Goal: Information Seeking & Learning: Learn about a topic

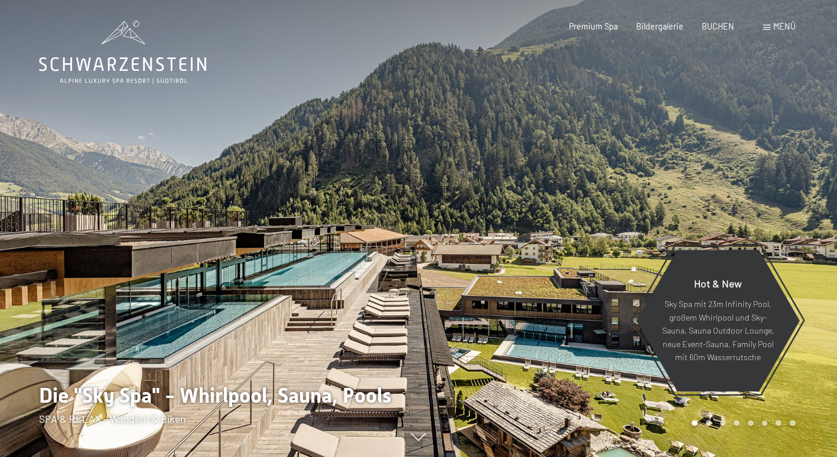
click at [200, 289] on div at bounding box center [209, 228] width 419 height 457
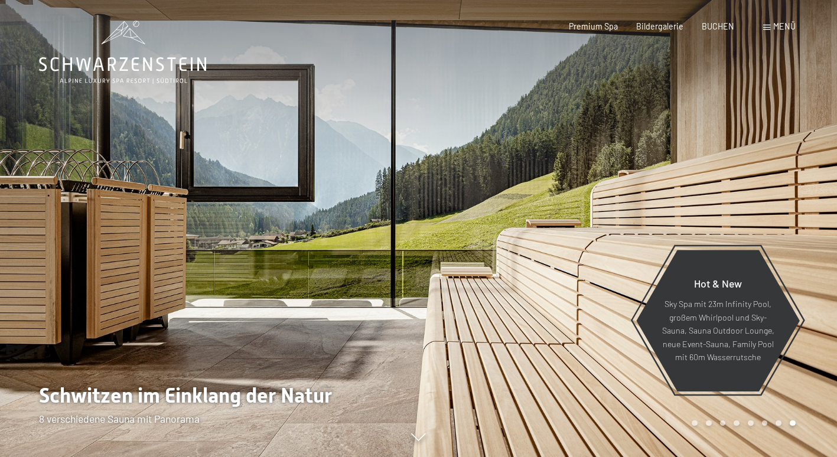
click at [755, 162] on div at bounding box center [628, 228] width 419 height 457
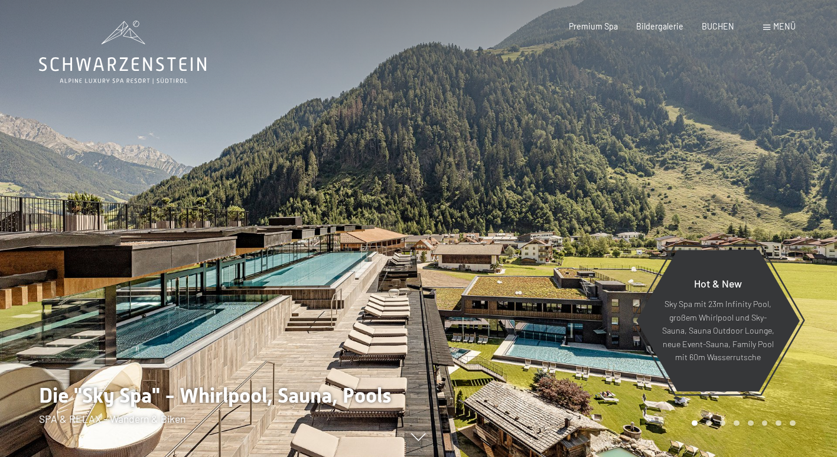
click at [748, 155] on div at bounding box center [628, 228] width 419 height 457
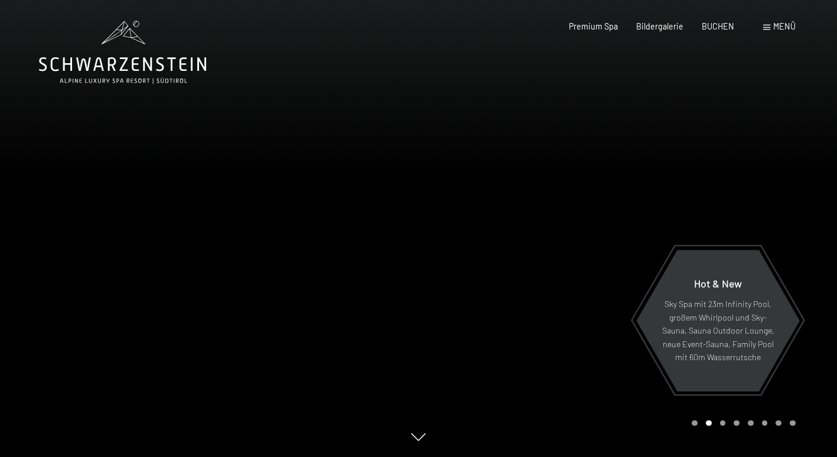
click at [748, 155] on div at bounding box center [628, 228] width 419 height 457
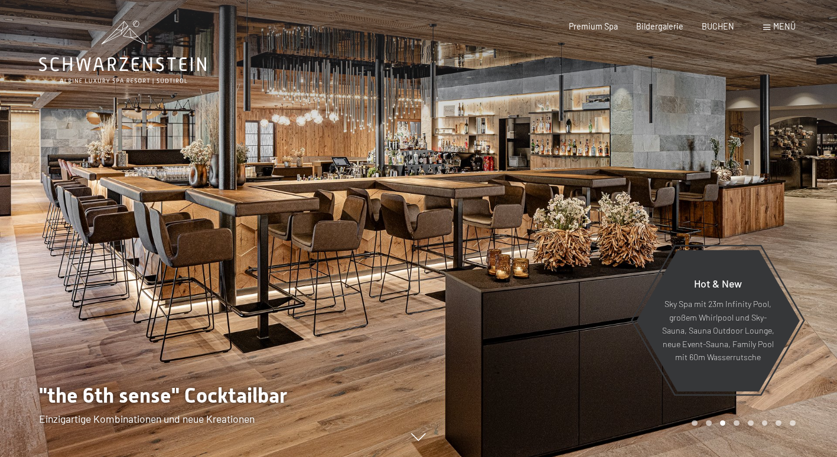
click at [748, 155] on div at bounding box center [628, 228] width 419 height 457
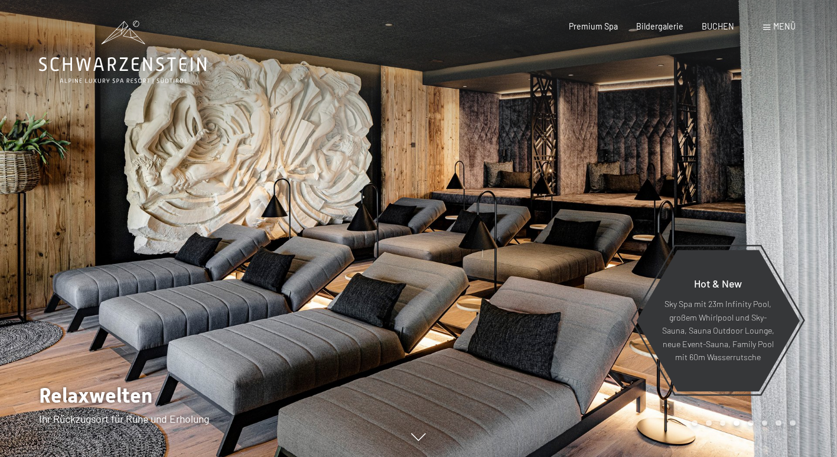
click at [739, 142] on div at bounding box center [628, 228] width 419 height 457
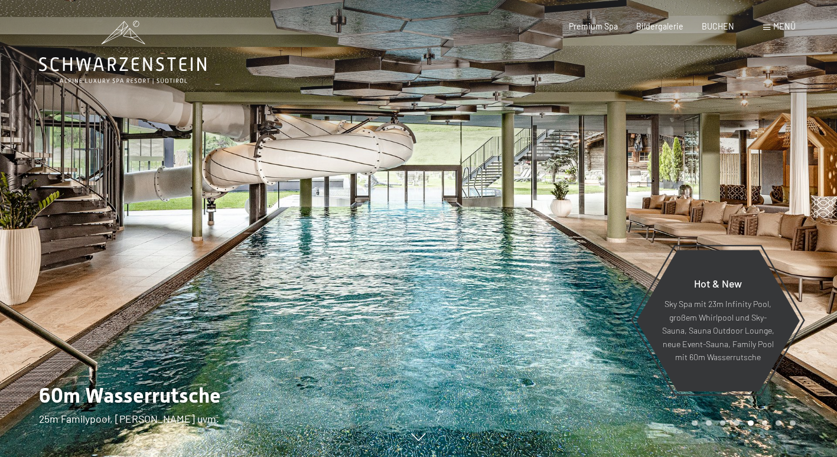
click at [719, 154] on div at bounding box center [628, 228] width 419 height 457
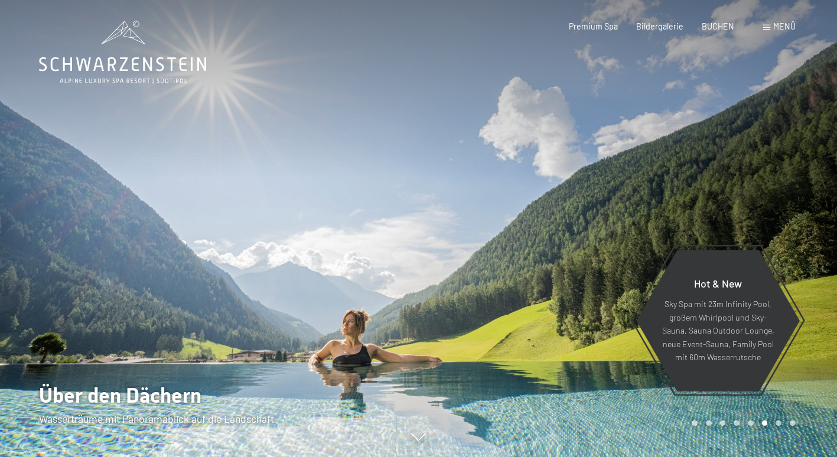
click at [719, 154] on div at bounding box center [628, 228] width 419 height 457
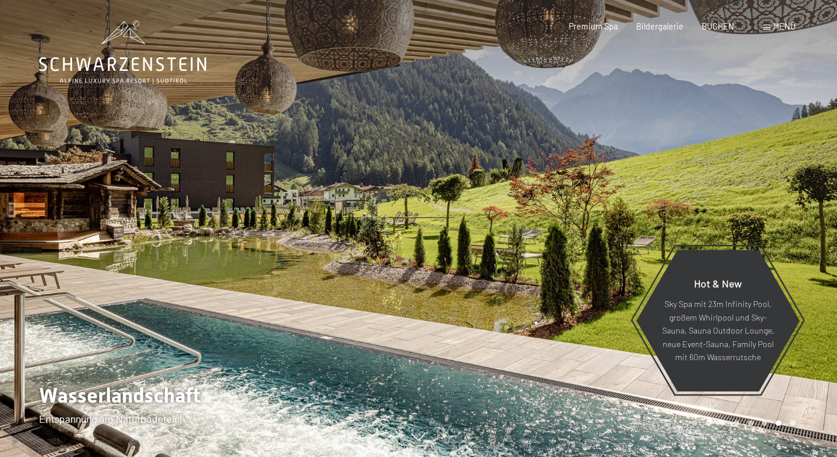
click at [719, 154] on div at bounding box center [628, 228] width 419 height 457
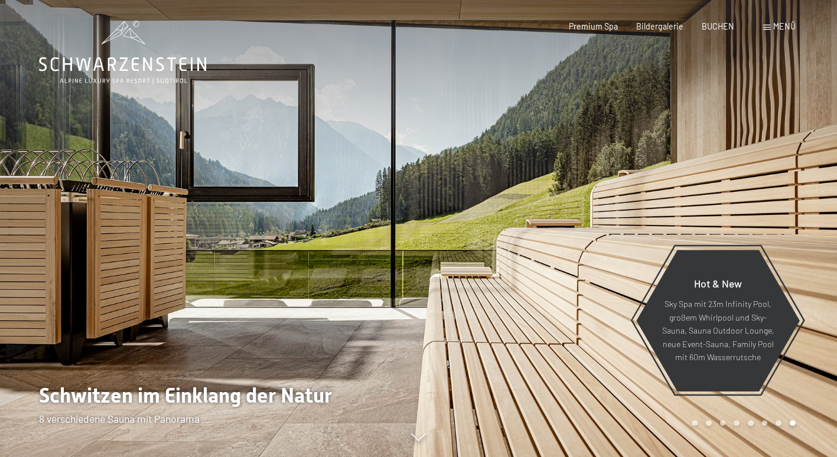
click at [719, 154] on div at bounding box center [628, 228] width 419 height 457
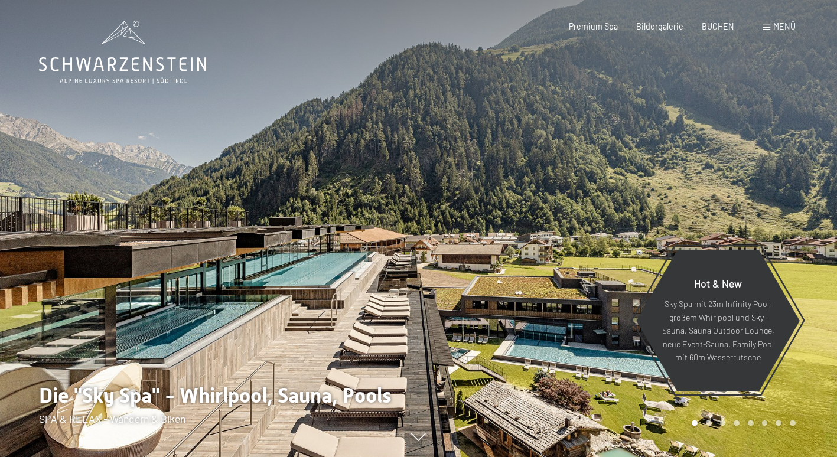
click at [719, 154] on div at bounding box center [628, 228] width 419 height 457
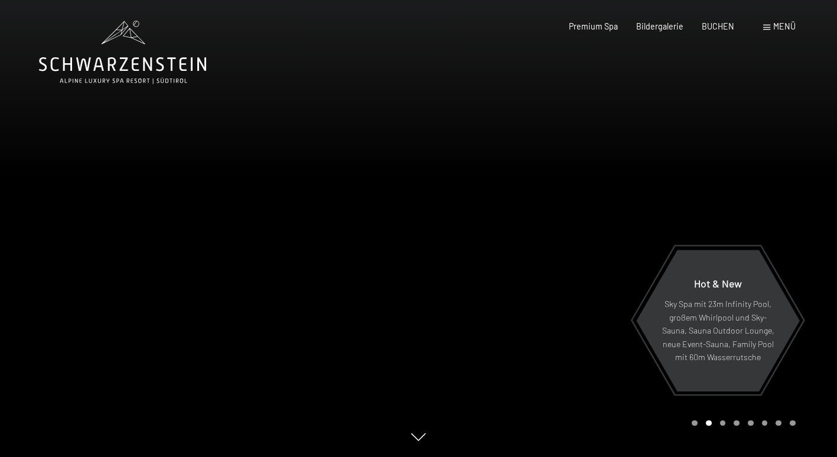
click at [719, 154] on div at bounding box center [628, 228] width 419 height 457
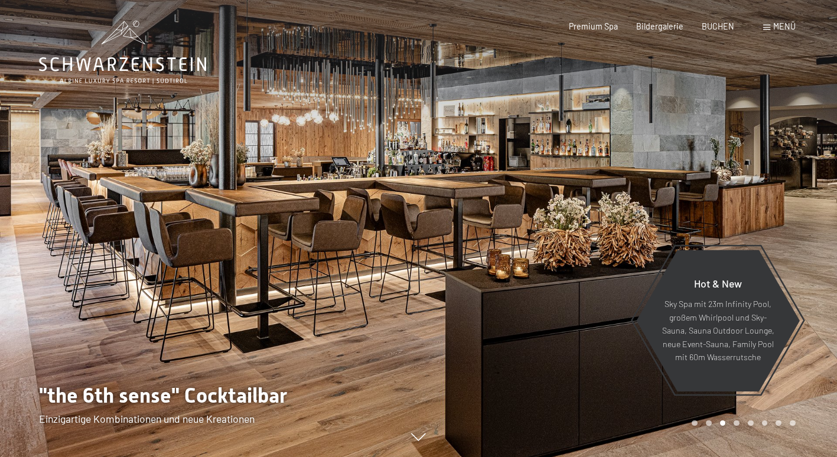
click at [664, 31] on div "Premium Spa Bildergalerie BUCHEN" at bounding box center [642, 27] width 220 height 12
click at [668, 27] on span "Bildergalerie" at bounding box center [659, 24] width 47 height 10
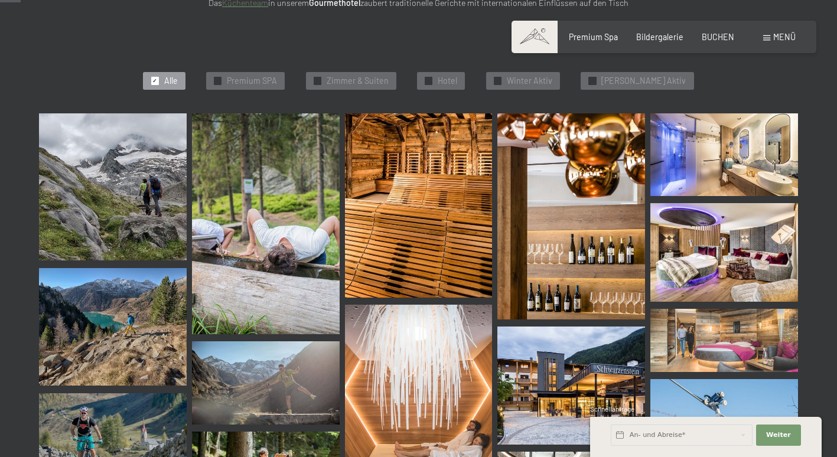
scroll to position [236, 0]
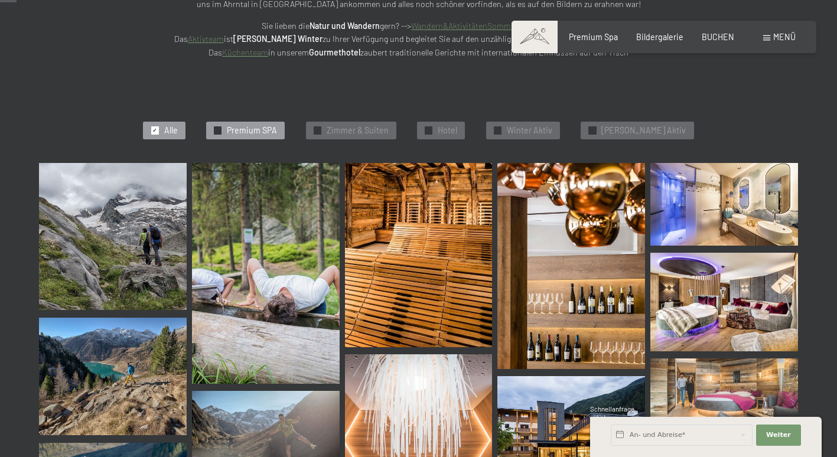
click at [277, 134] on span "Premium SPA" at bounding box center [252, 131] width 50 height 12
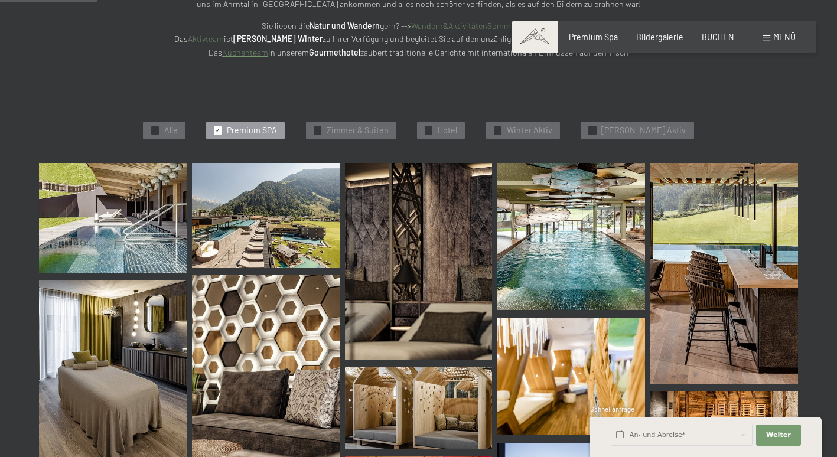
click at [265, 135] on span "Premium SPA" at bounding box center [252, 131] width 50 height 12
click at [159, 131] on div at bounding box center [155, 130] width 8 height 8
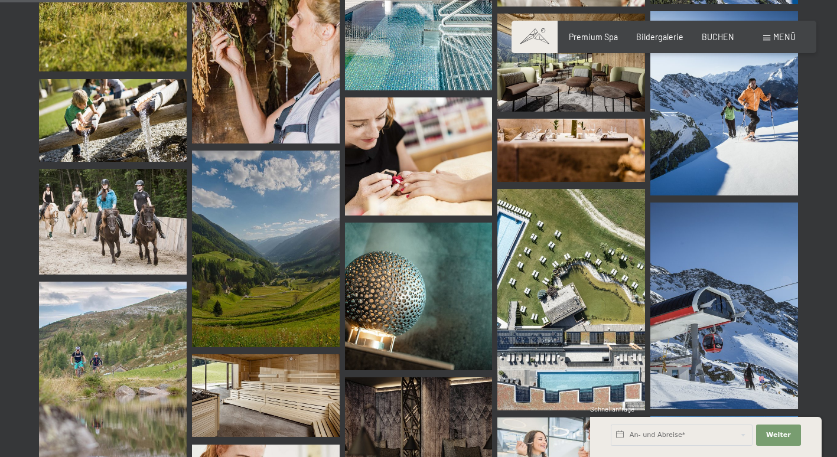
scroll to position [1831, 0]
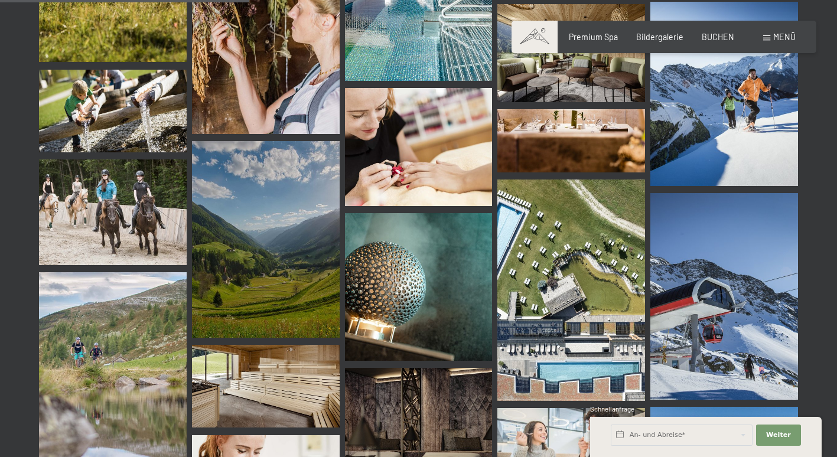
click at [777, 37] on span "Menü" at bounding box center [784, 37] width 22 height 10
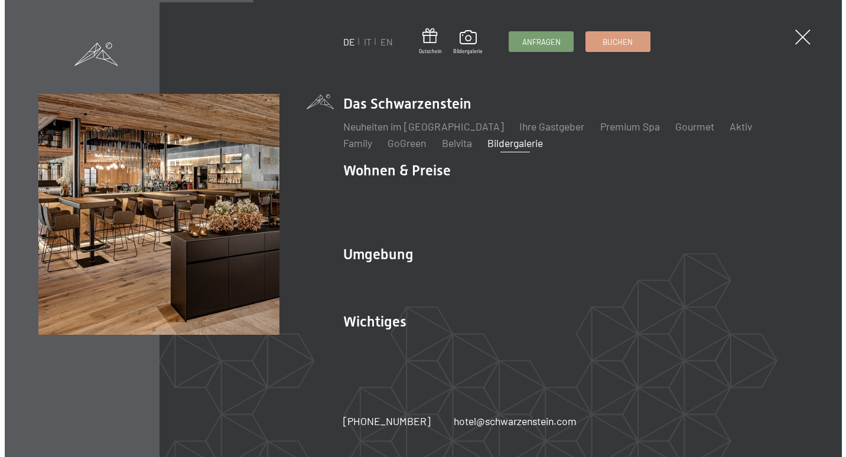
scroll to position [1845, 0]
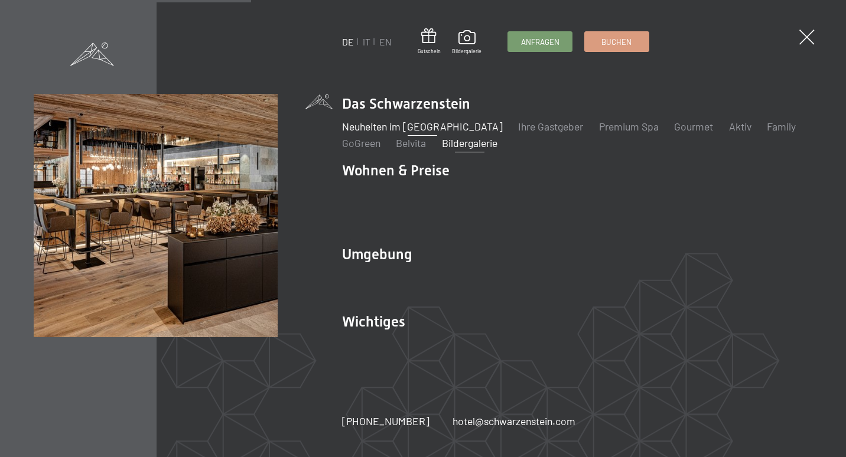
click at [396, 133] on link "Neuheiten im [GEOGRAPHIC_DATA]" at bounding box center [422, 126] width 161 height 13
click at [398, 133] on link "Neuheiten im [GEOGRAPHIC_DATA]" at bounding box center [422, 126] width 161 height 13
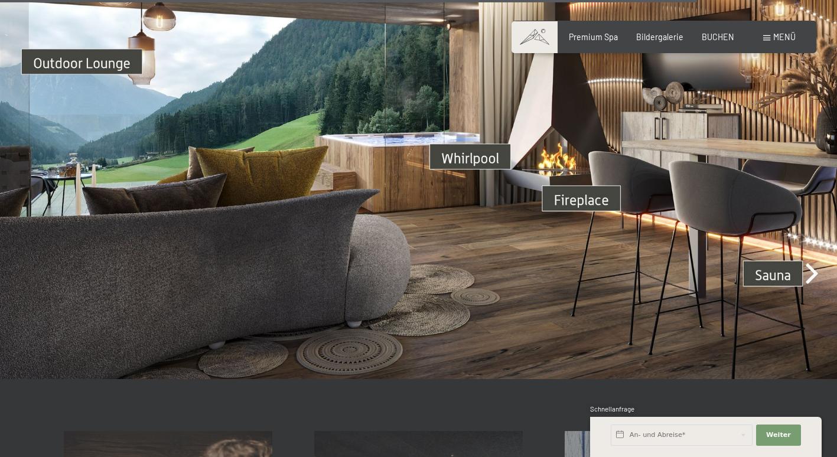
scroll to position [3307, 0]
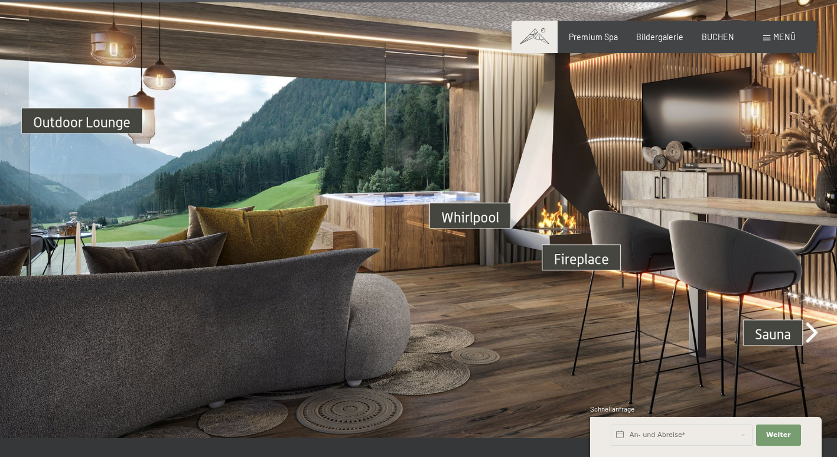
click at [68, 107] on img at bounding box center [418, 203] width 837 height 471
click at [103, 112] on img at bounding box center [418, 203] width 837 height 471
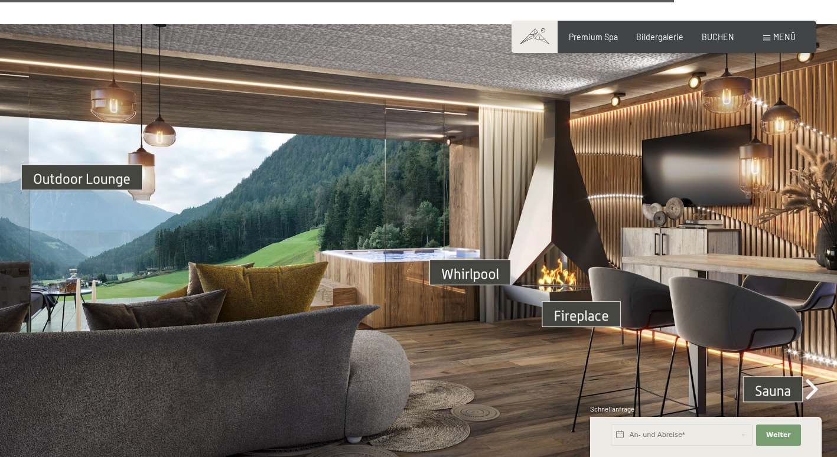
scroll to position [3248, 0]
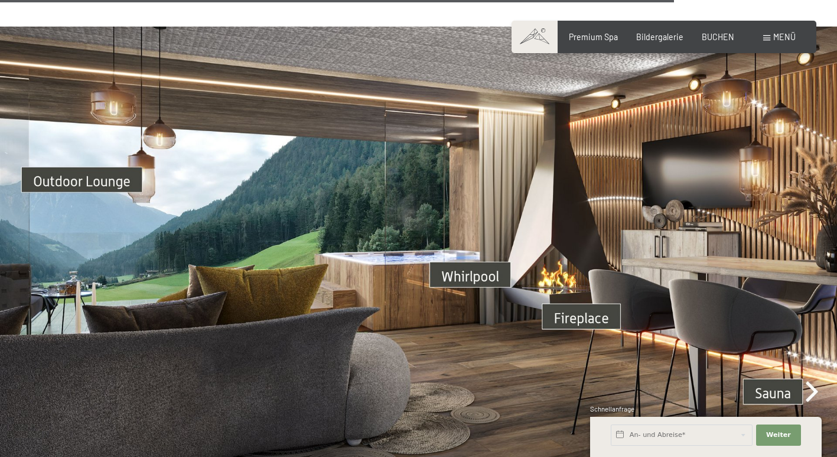
click at [481, 263] on img at bounding box center [418, 262] width 837 height 471
click at [584, 304] on img at bounding box center [418, 262] width 837 height 471
drag, startPoint x: 44, startPoint y: 148, endPoint x: 50, endPoint y: 152, distance: 6.4
click at [45, 149] on img at bounding box center [418, 262] width 837 height 471
click at [57, 160] on img at bounding box center [418, 262] width 837 height 471
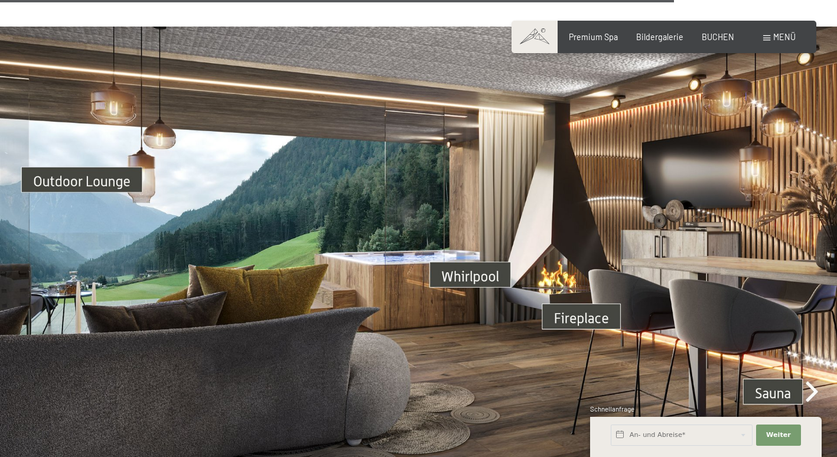
click at [756, 376] on img at bounding box center [418, 262] width 837 height 471
click at [814, 377] on img at bounding box center [418, 262] width 837 height 471
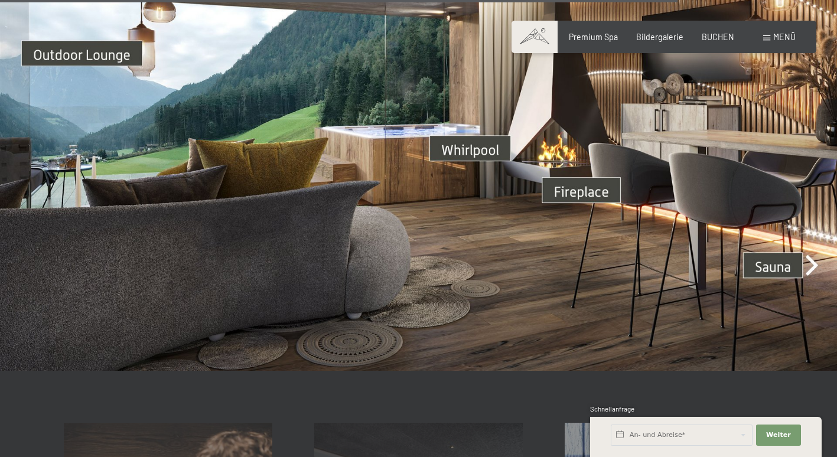
scroll to position [3265, 0]
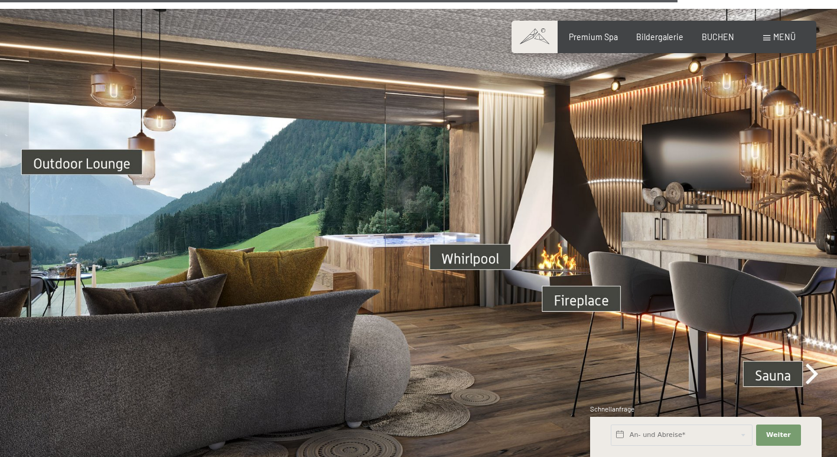
click at [474, 247] on img at bounding box center [418, 244] width 837 height 471
click at [474, 245] on img at bounding box center [418, 244] width 837 height 471
click at [475, 244] on img at bounding box center [418, 244] width 837 height 471
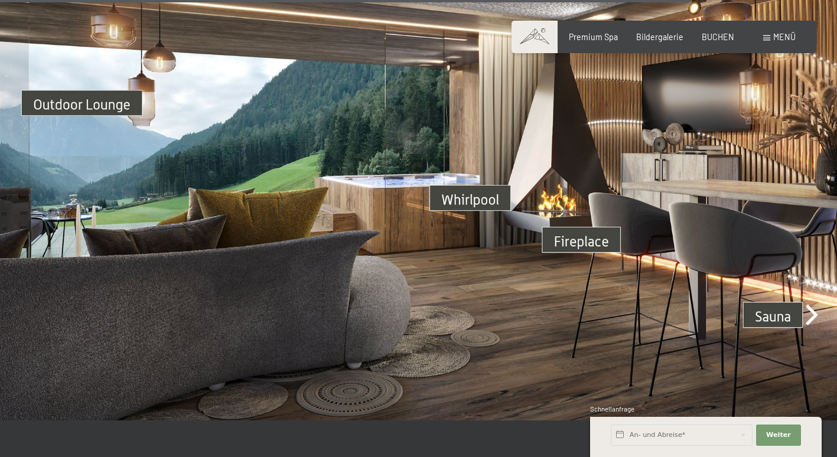
click at [781, 39] on span "Menü" at bounding box center [784, 37] width 22 height 10
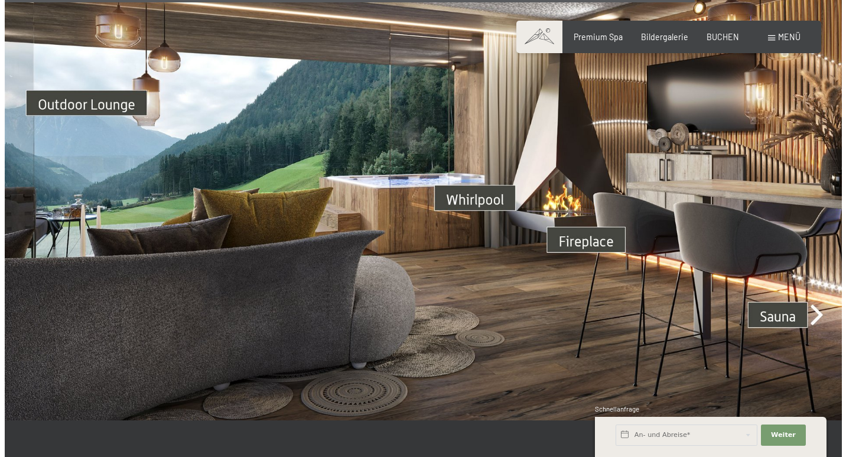
scroll to position [3345, 0]
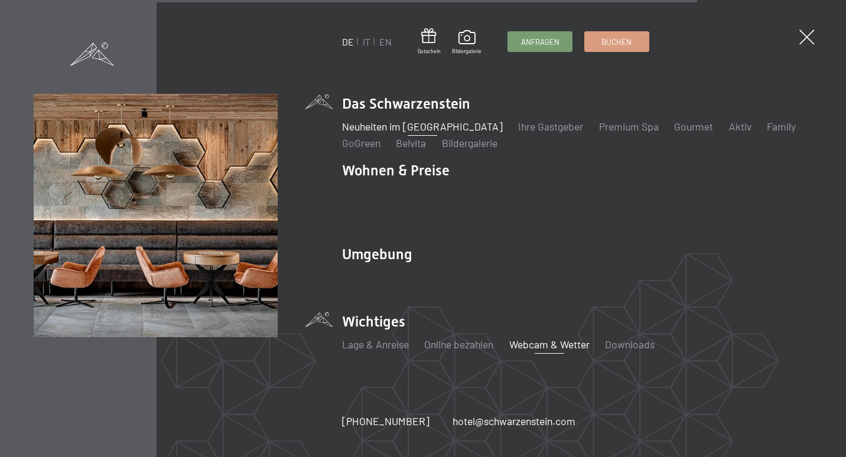
click at [557, 338] on link "Webcam & Wetter" at bounding box center [549, 344] width 80 height 13
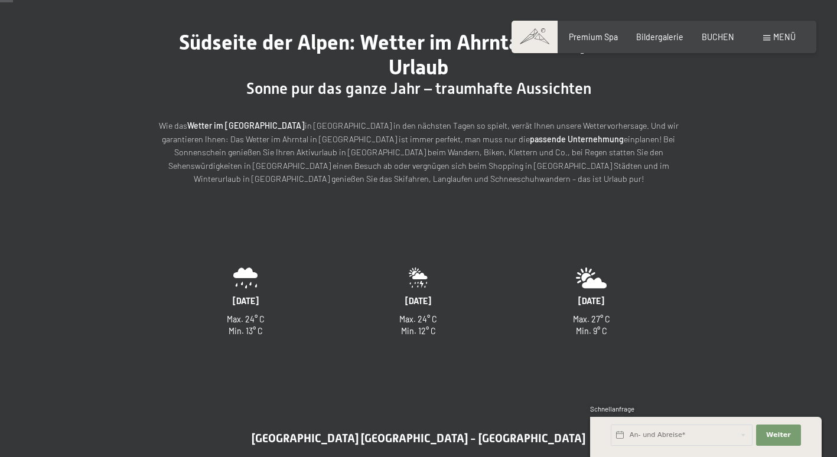
scroll to position [177, 0]
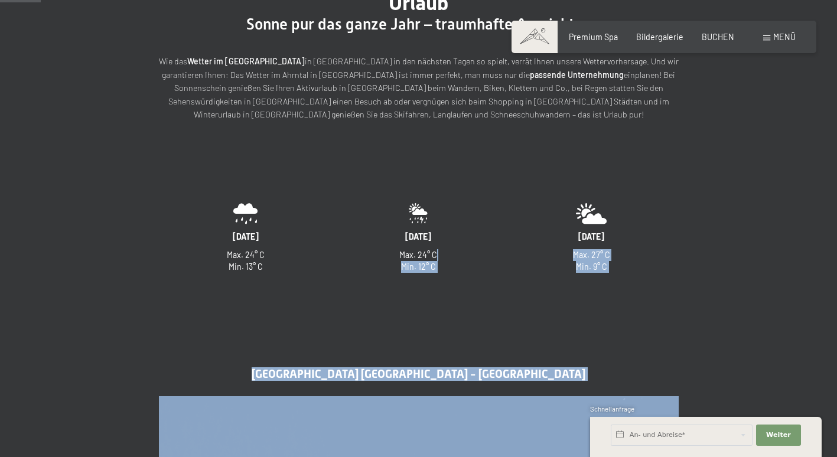
drag, startPoint x: 429, startPoint y: 257, endPoint x: 379, endPoint y: 257, distance: 50.8
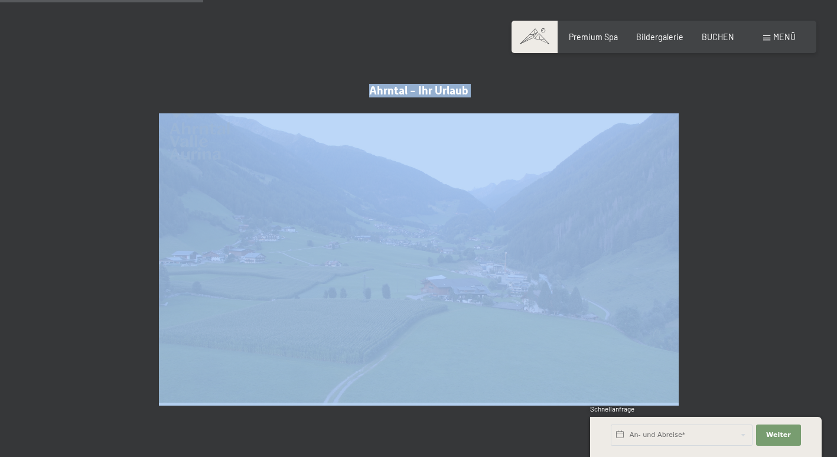
scroll to position [886, 0]
click at [455, 270] on img at bounding box center [419, 259] width 520 height 292
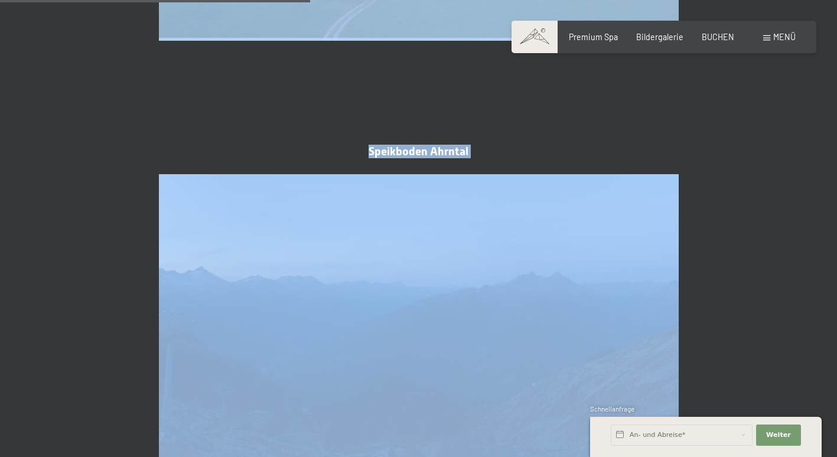
scroll to position [1358, 0]
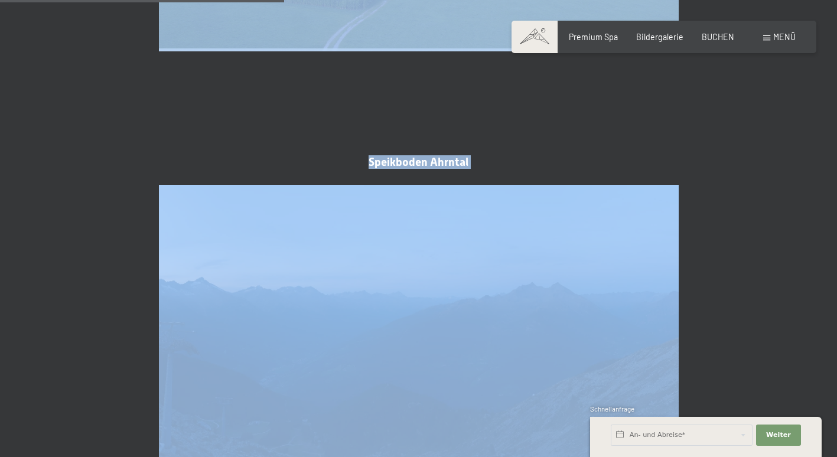
click at [413, 249] on img at bounding box center [419, 331] width 520 height 292
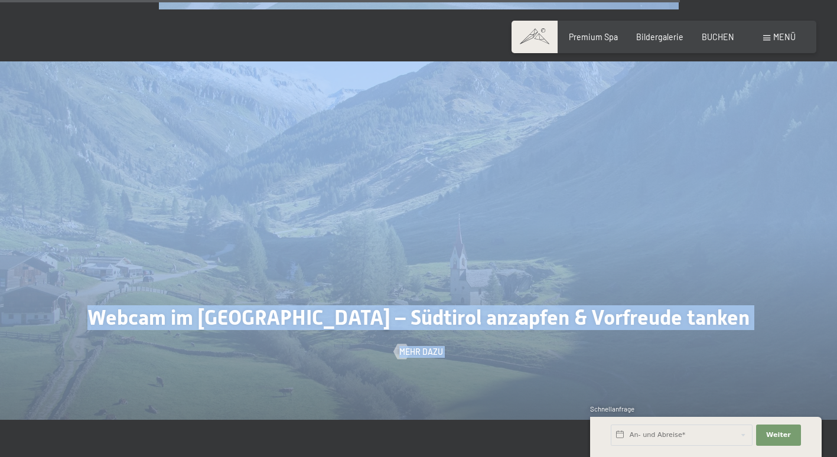
scroll to position [3012, 0]
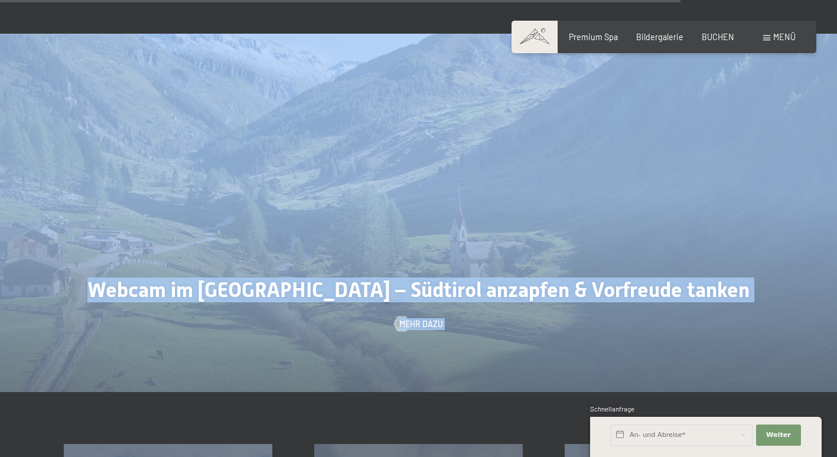
click at [422, 301] on div at bounding box center [418, 213] width 837 height 358
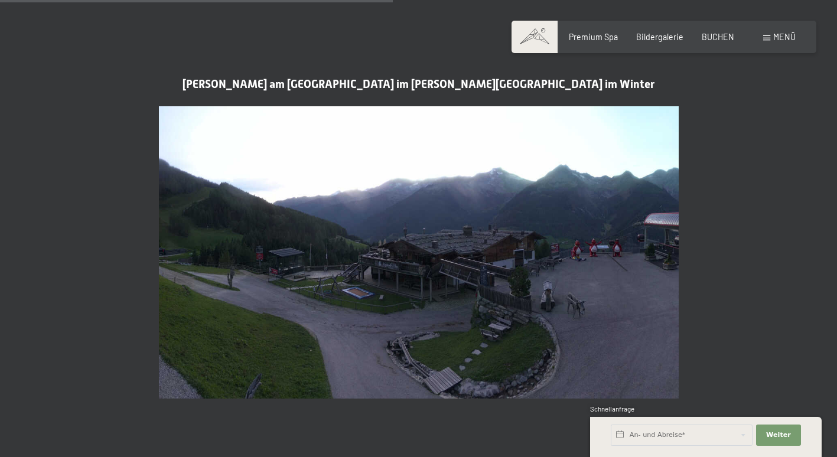
scroll to position [1772, 0]
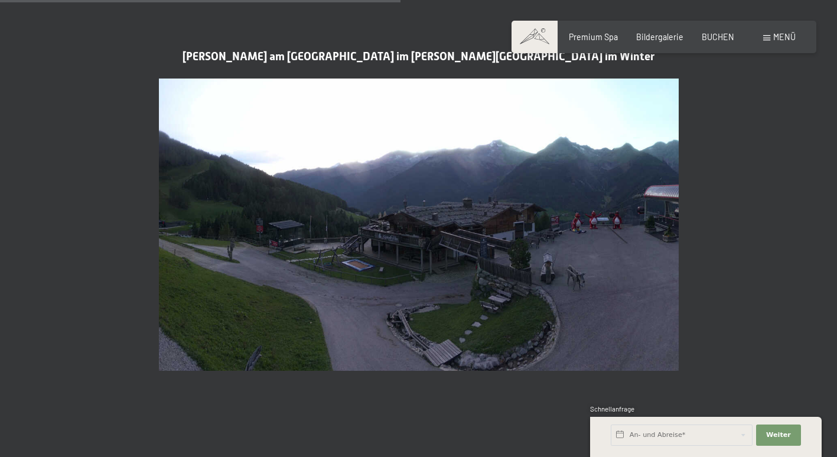
click at [531, 294] on img at bounding box center [419, 225] width 520 height 292
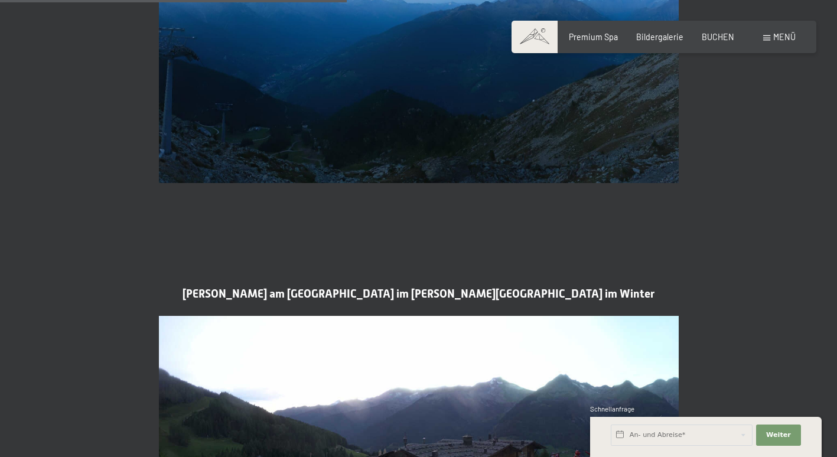
scroll to position [1299, 0]
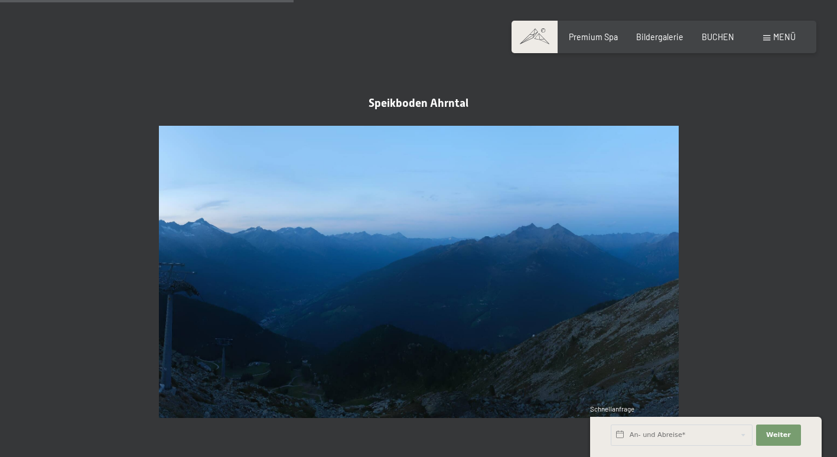
click at [489, 256] on img at bounding box center [419, 272] width 520 height 292
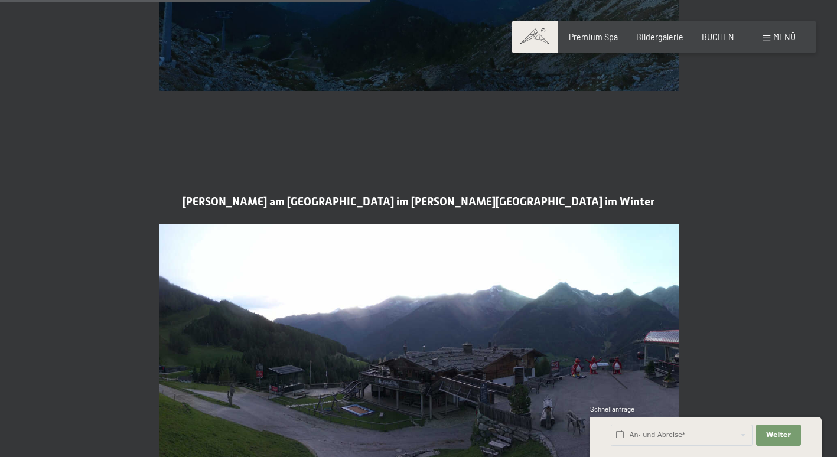
scroll to position [1653, 0]
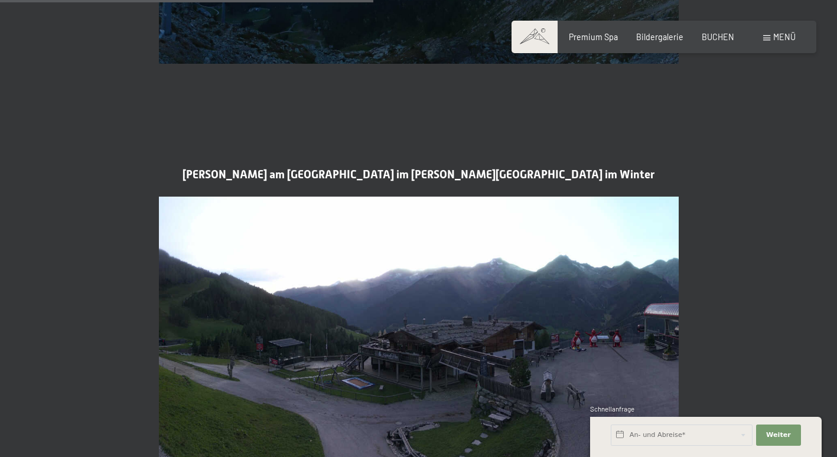
click at [504, 301] on img at bounding box center [419, 343] width 520 height 292
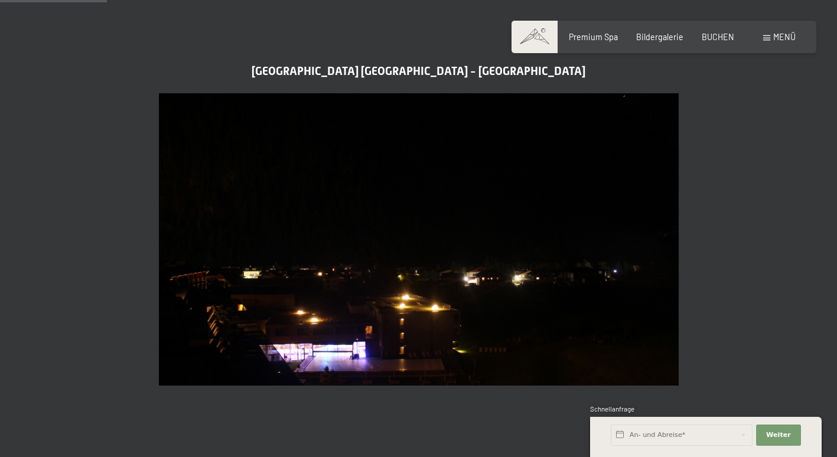
scroll to position [472, 0]
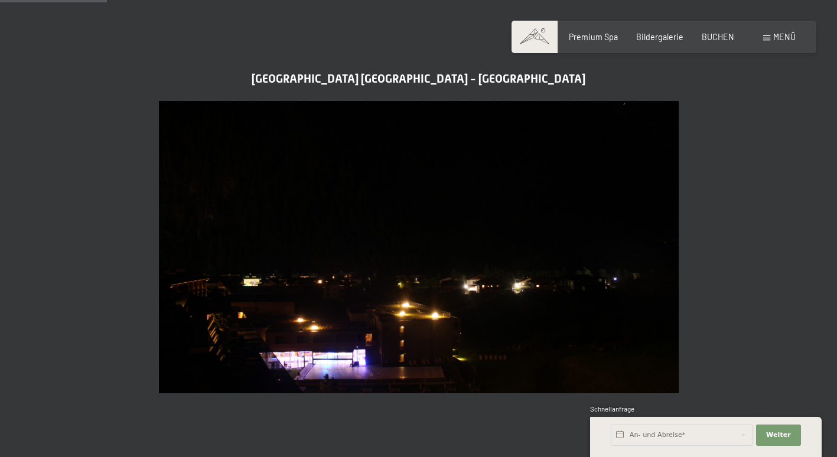
click at [553, 286] on img at bounding box center [419, 247] width 520 height 292
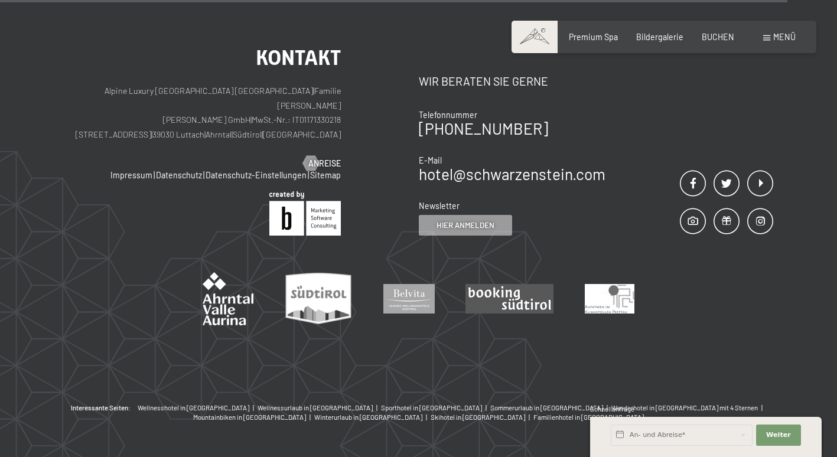
scroll to position [3705, 0]
